Goal: Information Seeking & Learning: Find specific fact

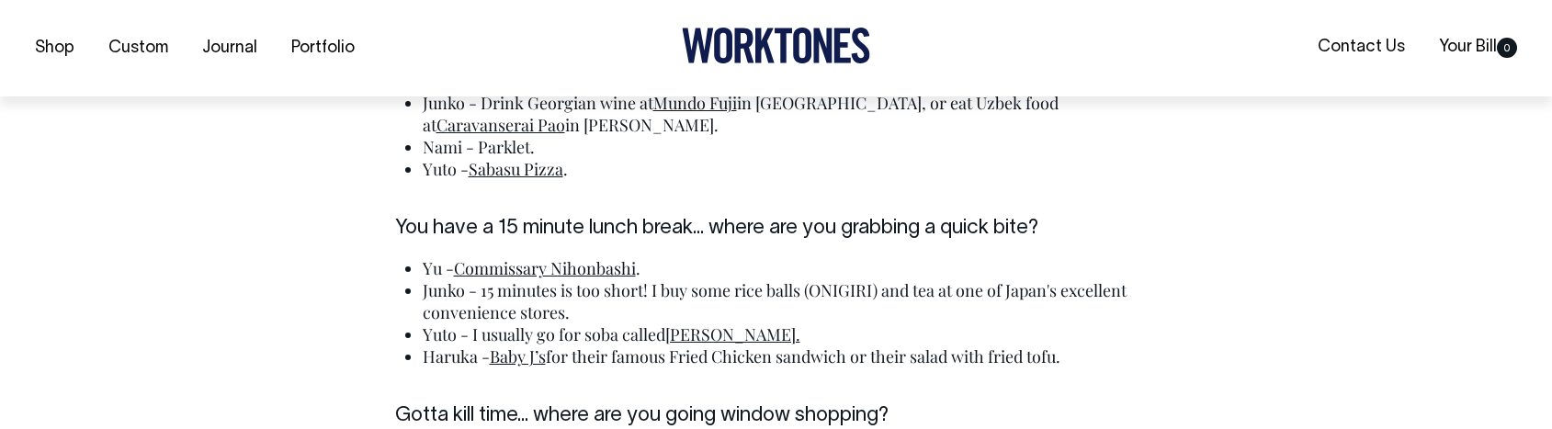
scroll to position [4344, 0]
click at [617, 345] on li "Haruka - Baby J’s for their famous Fried Chicken sandwich or their salad with f…" at bounding box center [790, 356] width 735 height 22
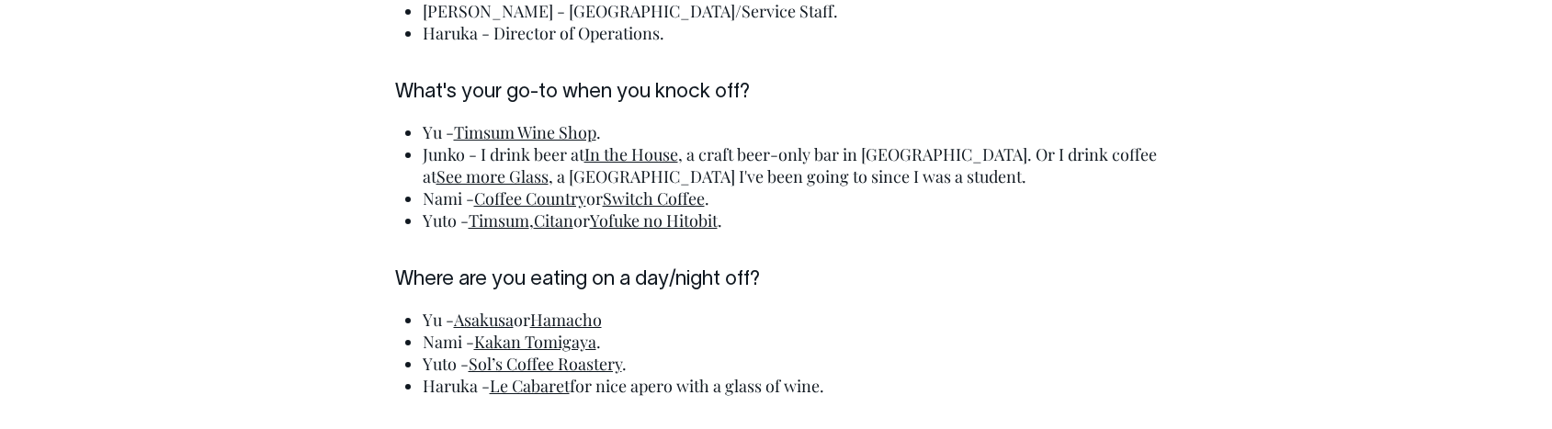
scroll to position [3939, 0]
click at [626, 322] on li "[PERSON_NAME] or [PERSON_NAME]" at bounding box center [790, 320] width 735 height 22
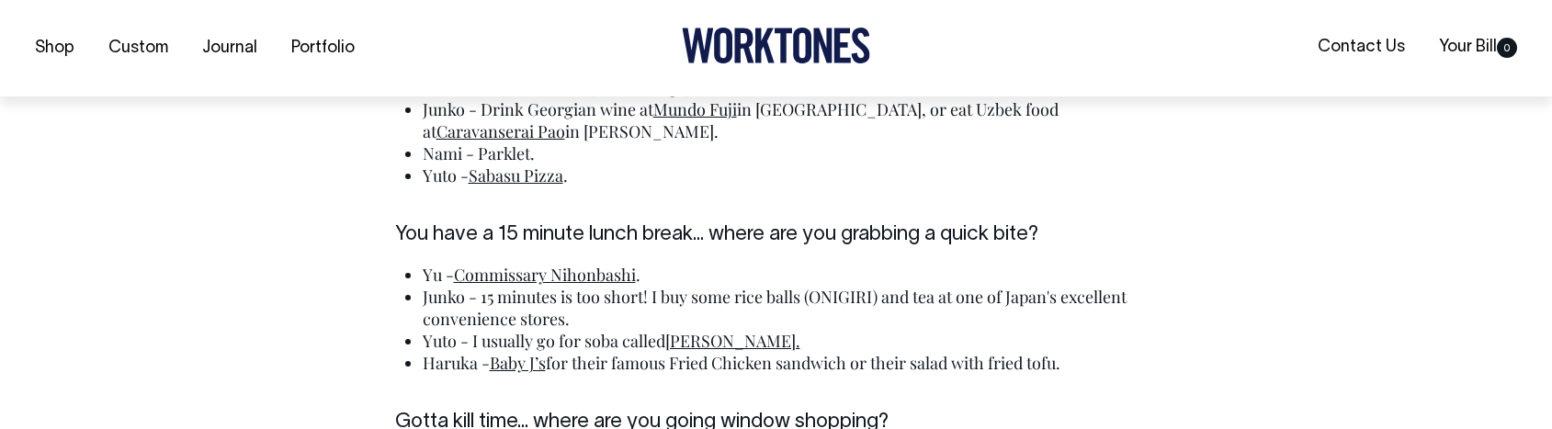
scroll to position [4338, 0]
drag, startPoint x: 651, startPoint y: 277, endPoint x: 463, endPoint y: 277, distance: 187.4
click at [463, 277] on li "Yu - Commissary Nihonbashi ." at bounding box center [790, 274] width 735 height 22
copy li "Commissary Nihonbashi ."
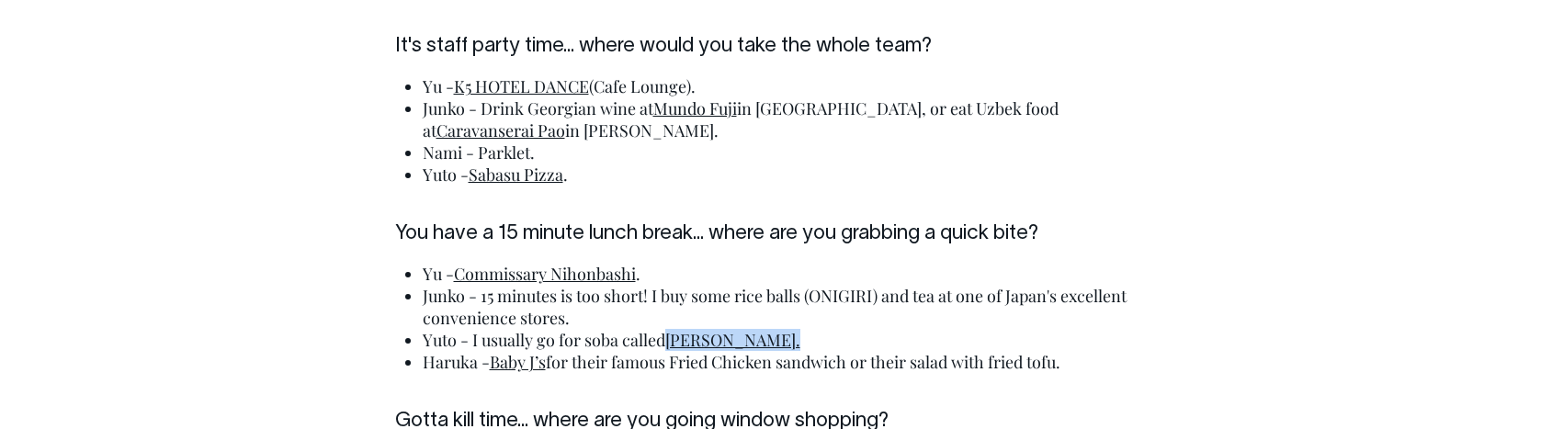
drag, startPoint x: 805, startPoint y: 337, endPoint x: 674, endPoint y: 337, distance: 130.5
click at [674, 337] on li "Yuto - I usually go for soba called Kanda Matsuya." at bounding box center [790, 340] width 735 height 22
copy link "[PERSON_NAME]."
